Goal: Use online tool/utility: Utilize a website feature to perform a specific function

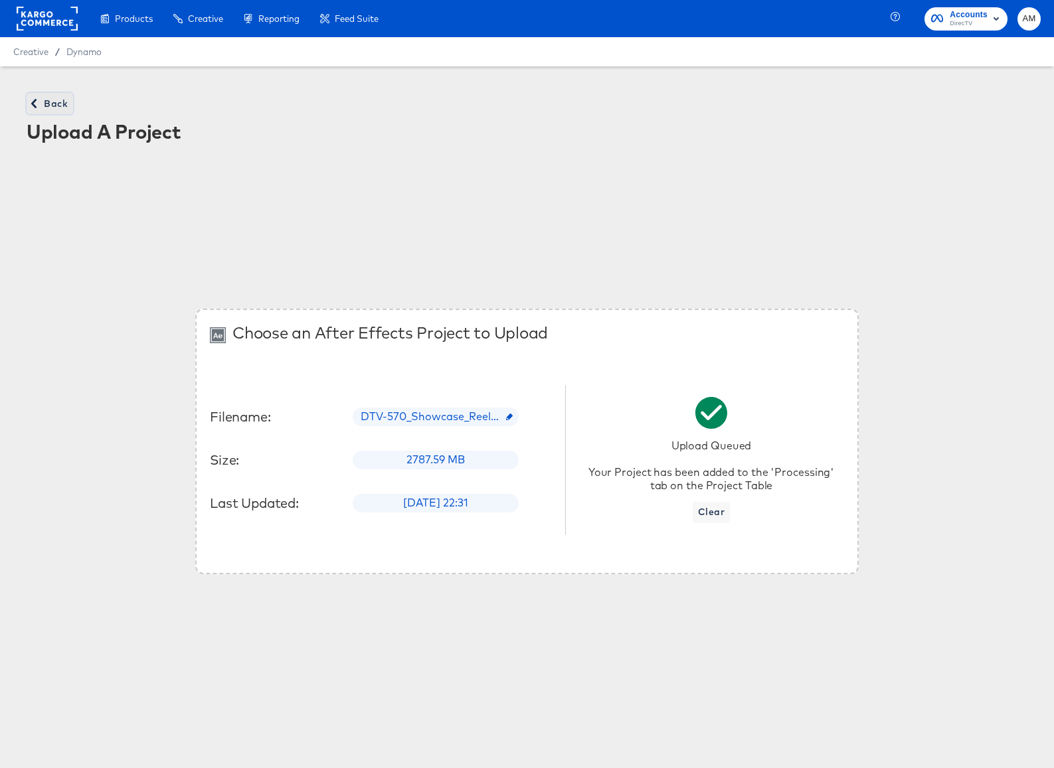
click at [37, 102] on icon "button" at bounding box center [33, 103] width 9 height 9
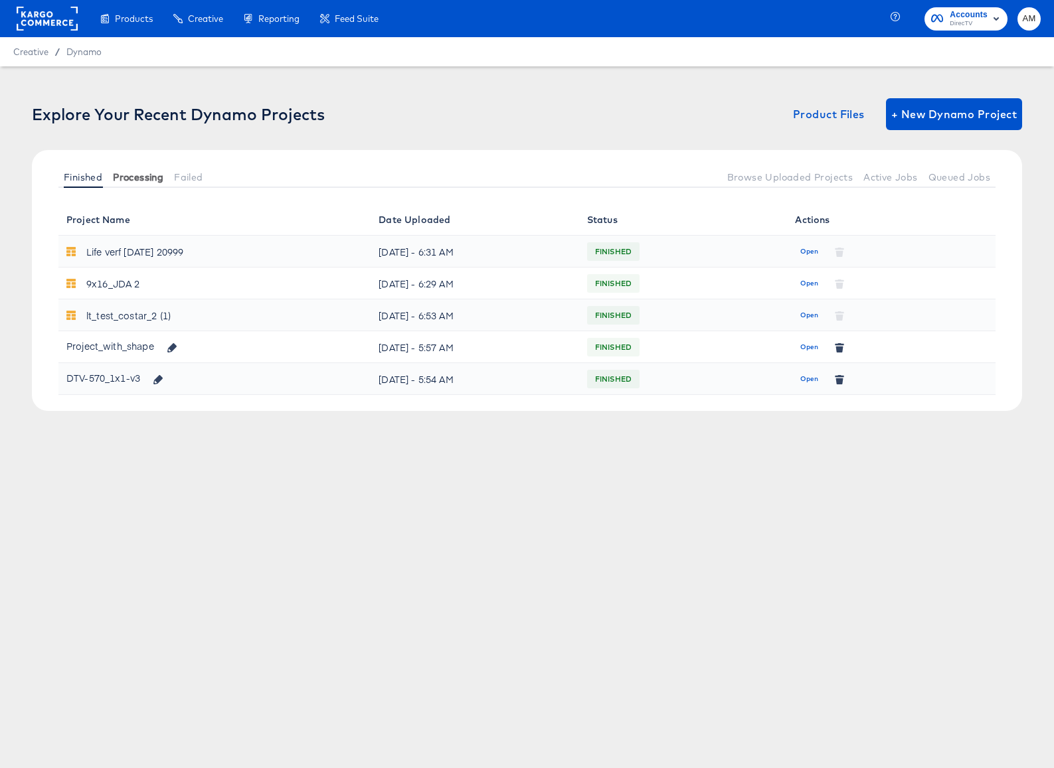
click at [146, 172] on span "Processing" at bounding box center [138, 177] width 50 height 11
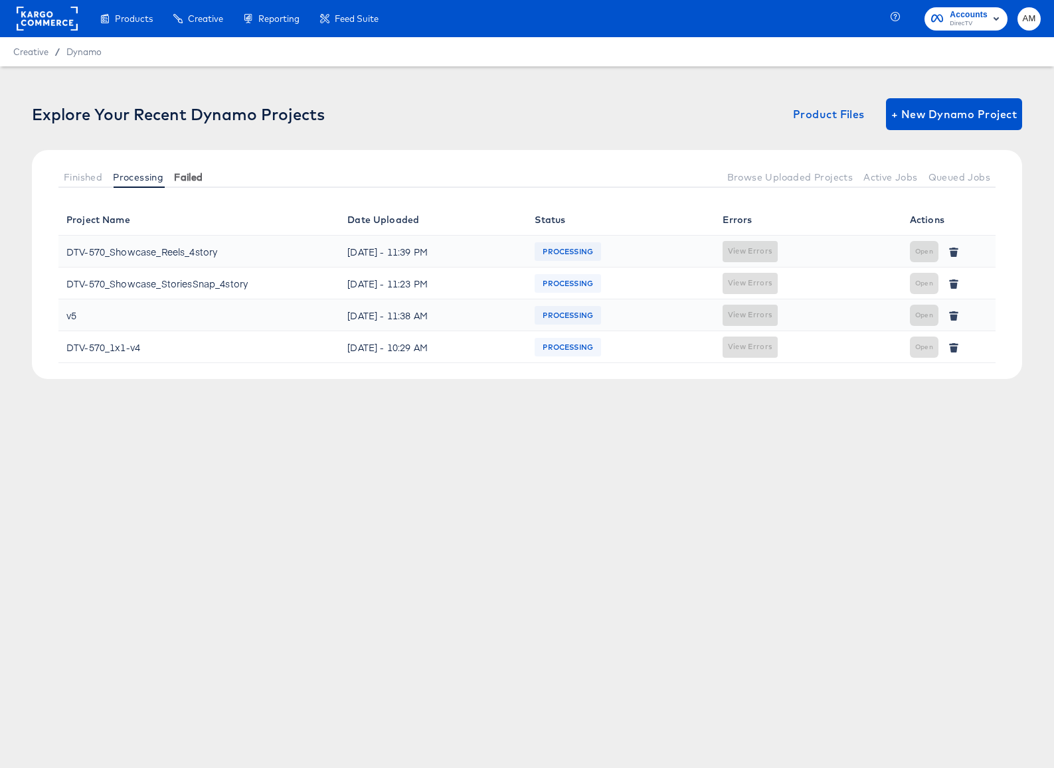
click at [202, 178] on span "Failed" at bounding box center [188, 177] width 29 height 11
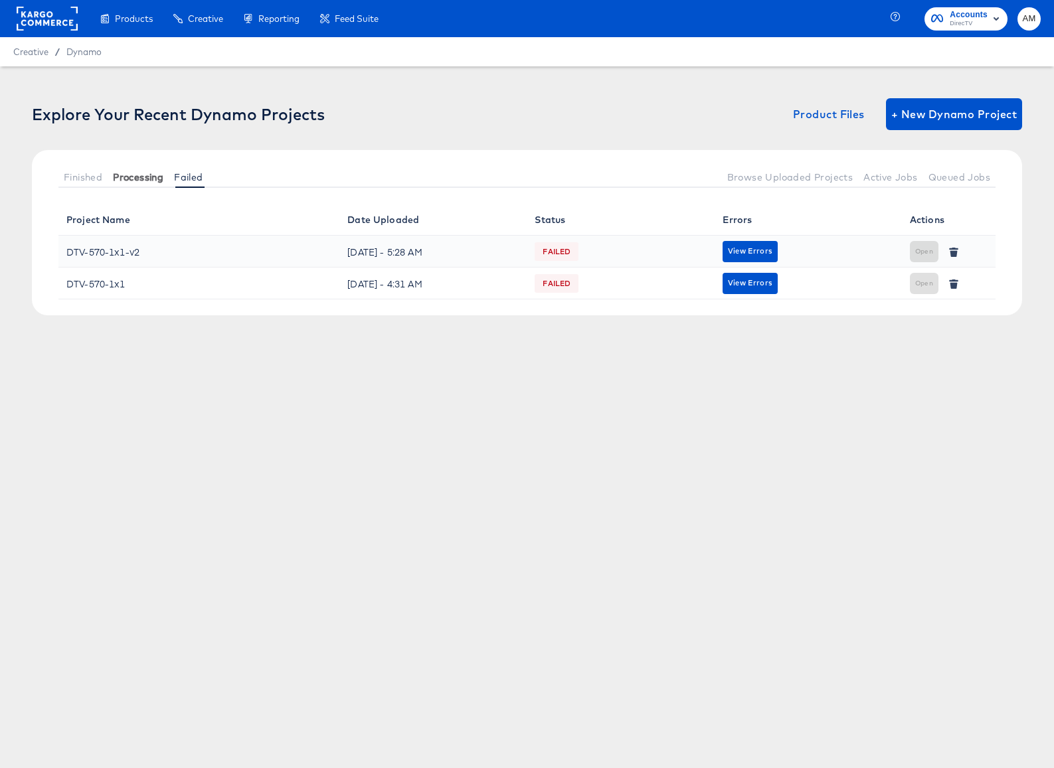
click at [154, 175] on span "Processing" at bounding box center [138, 177] width 50 height 11
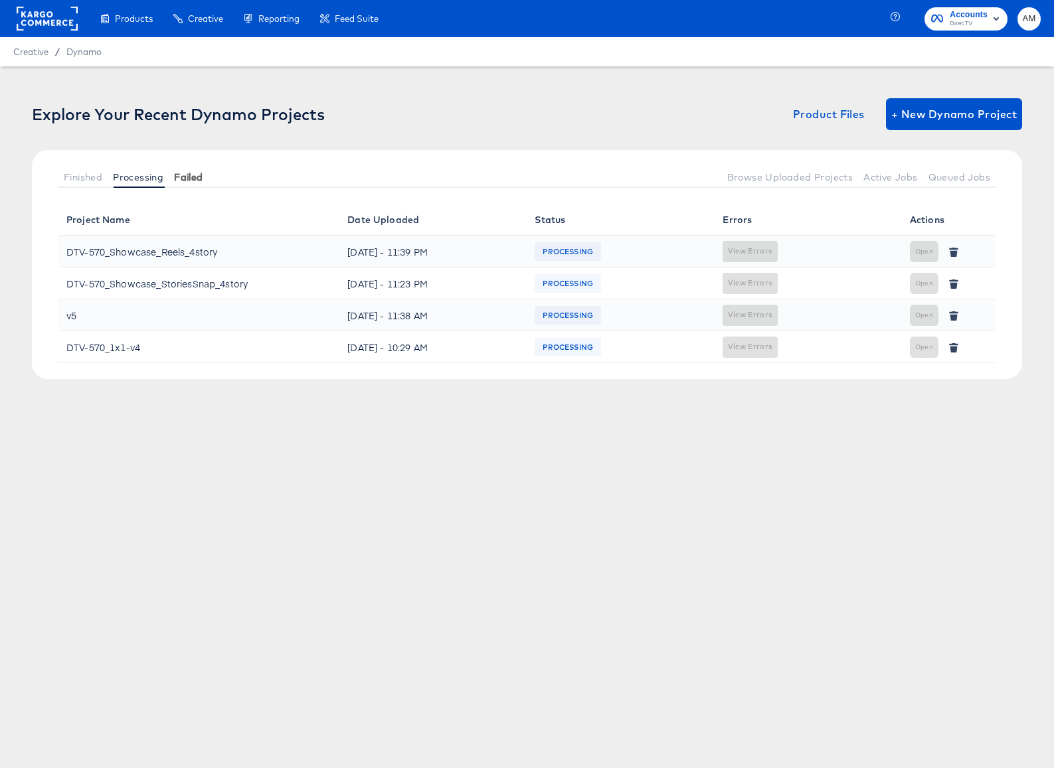
click at [195, 174] on span "Failed" at bounding box center [188, 177] width 29 height 11
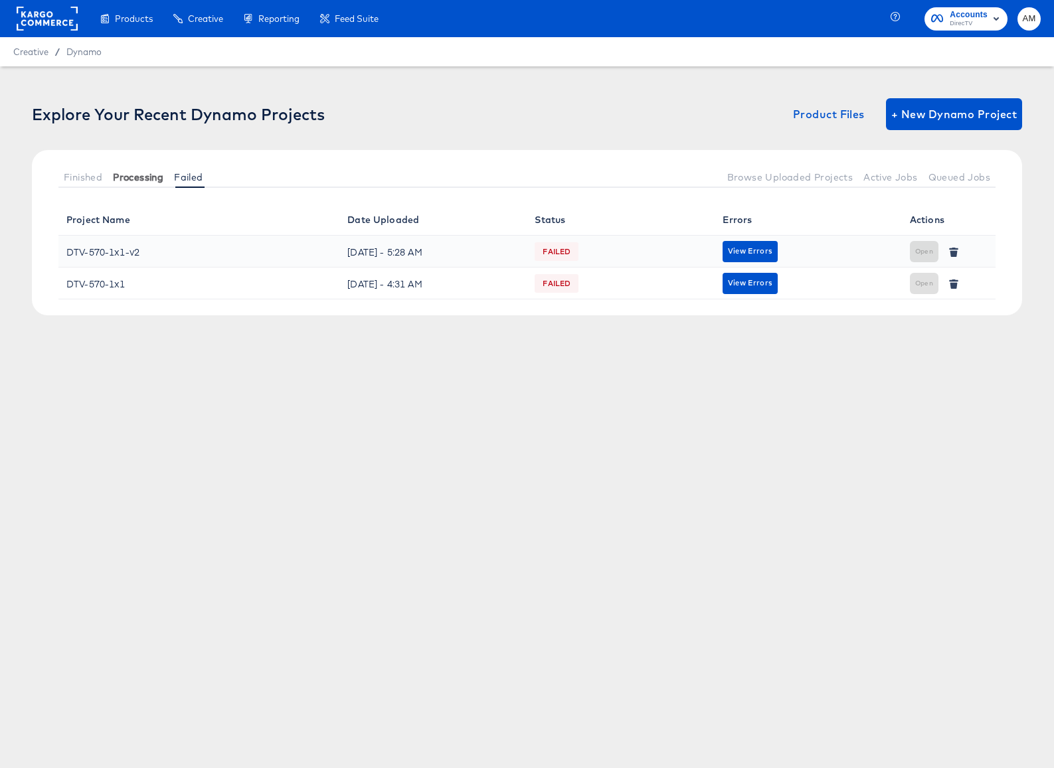
click at [154, 172] on span "Processing" at bounding box center [138, 177] width 50 height 11
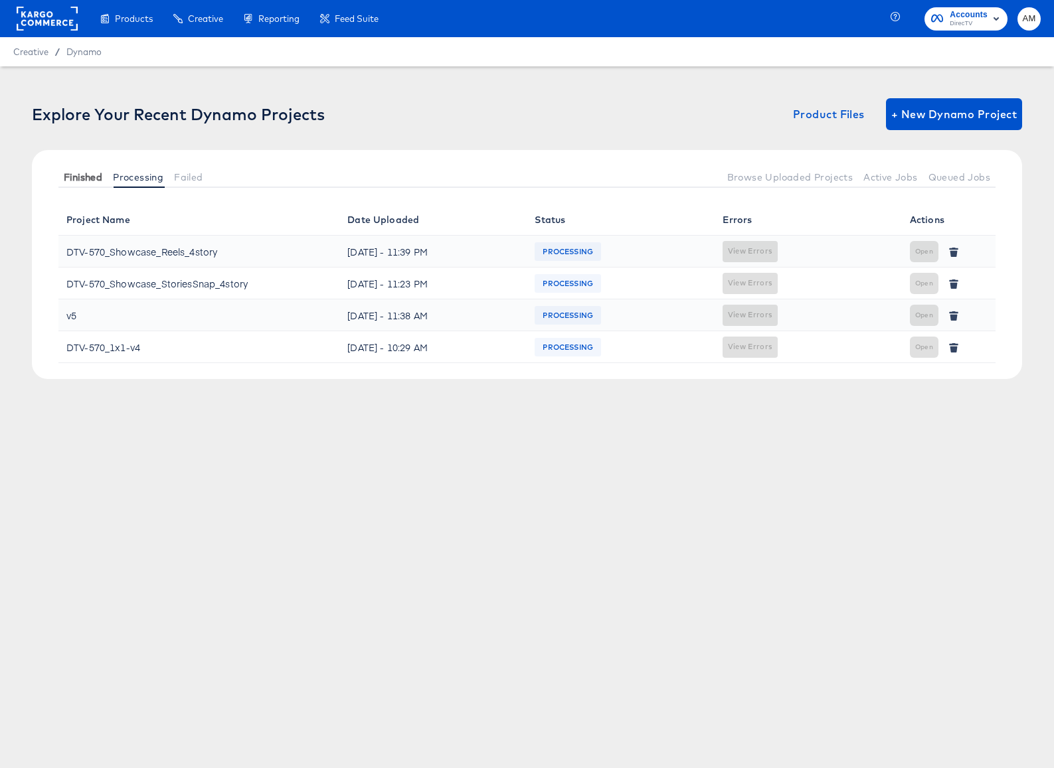
click at [90, 172] on span "Finished" at bounding box center [83, 177] width 39 height 11
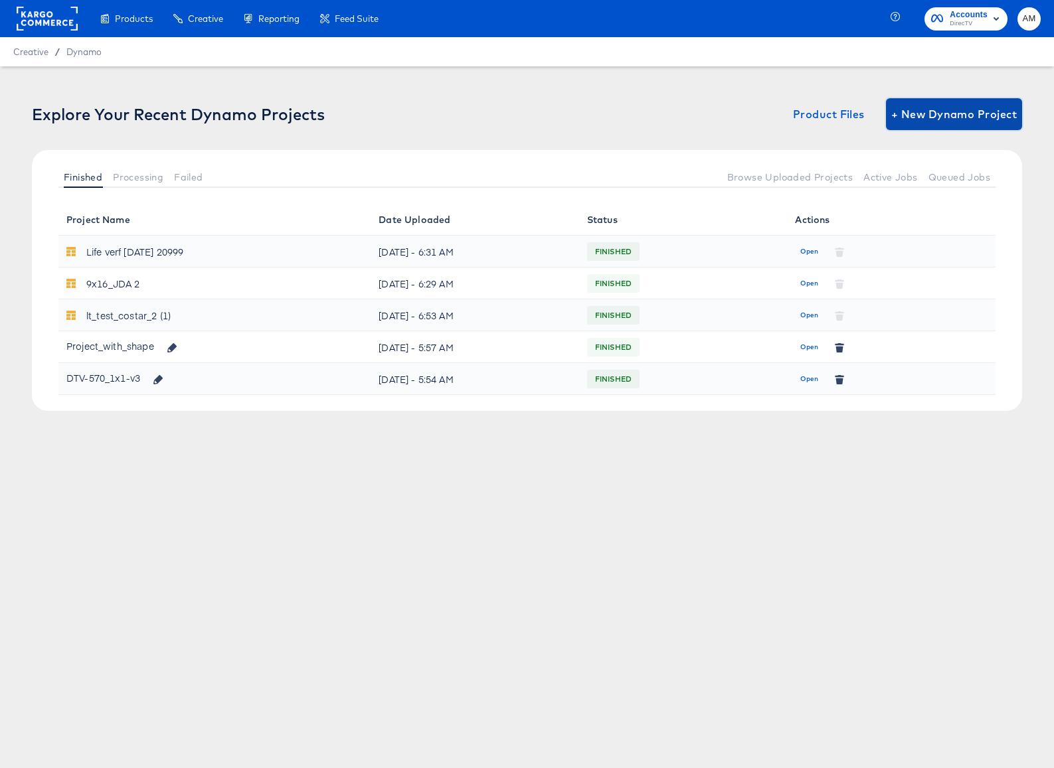
click at [946, 103] on button "+ New Dynamo Project" at bounding box center [954, 114] width 136 height 32
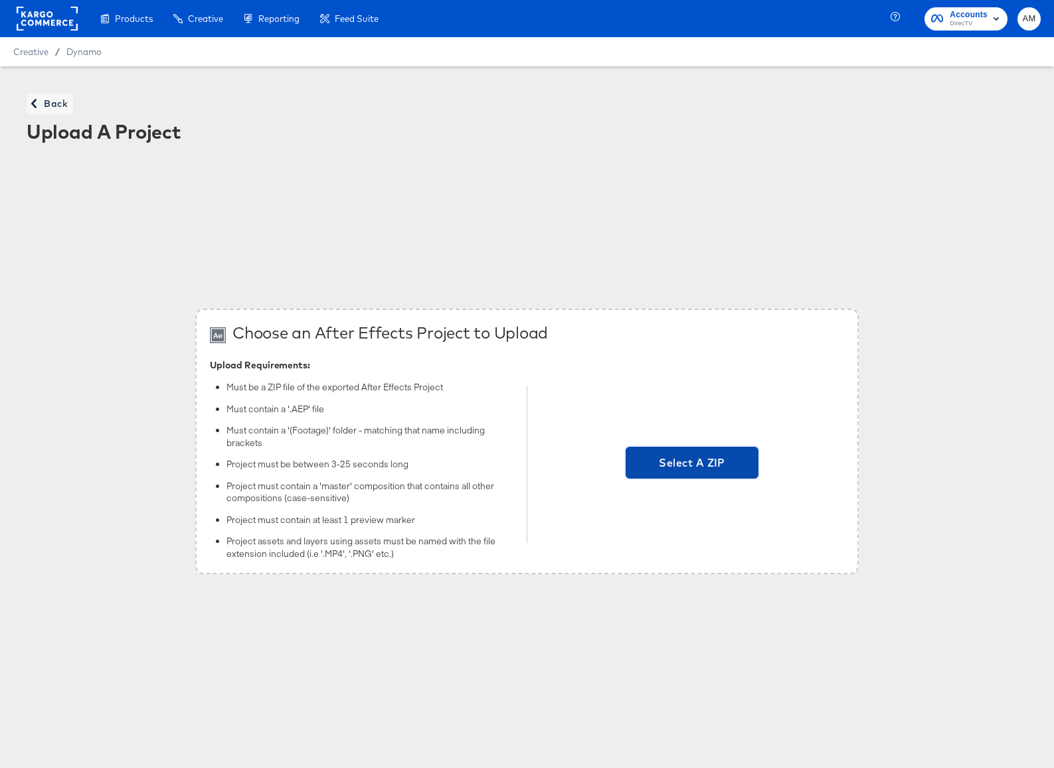
click at [728, 461] on span "Select A ZIP" at bounding box center [692, 462] width 122 height 19
click at [692, 465] on input "Select A ZIP" at bounding box center [692, 465] width 0 height 0
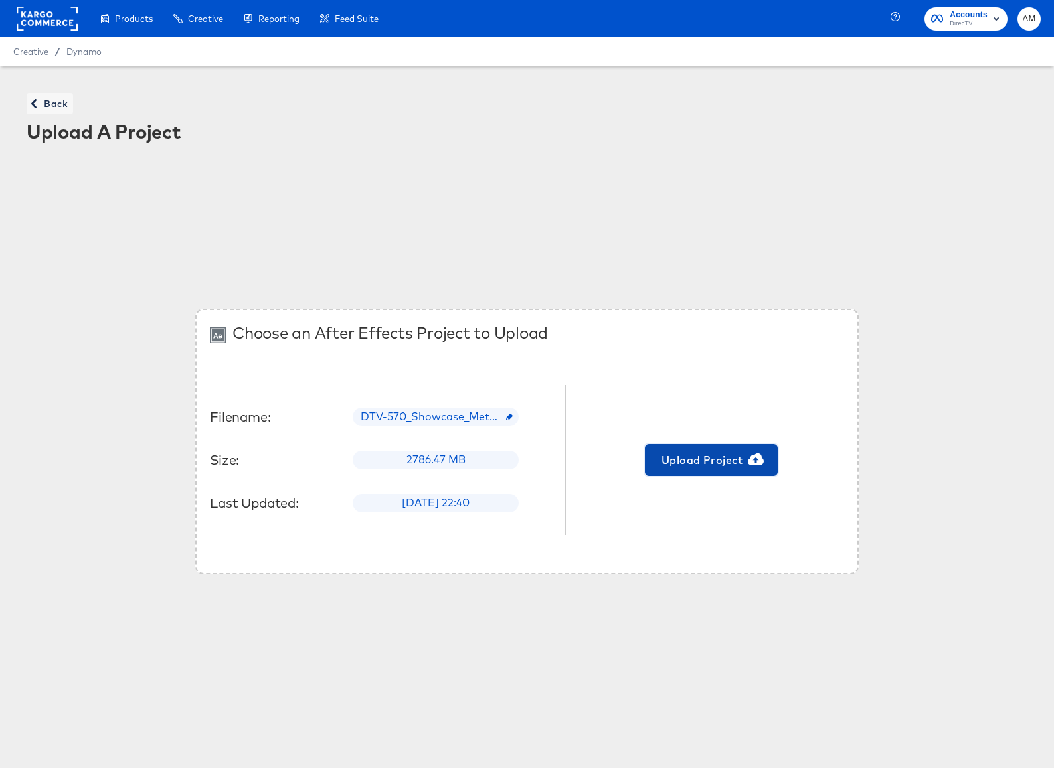
click at [689, 458] on span "Upload Project" at bounding box center [711, 460] width 122 height 19
